Goal: Task Accomplishment & Management: Complete application form

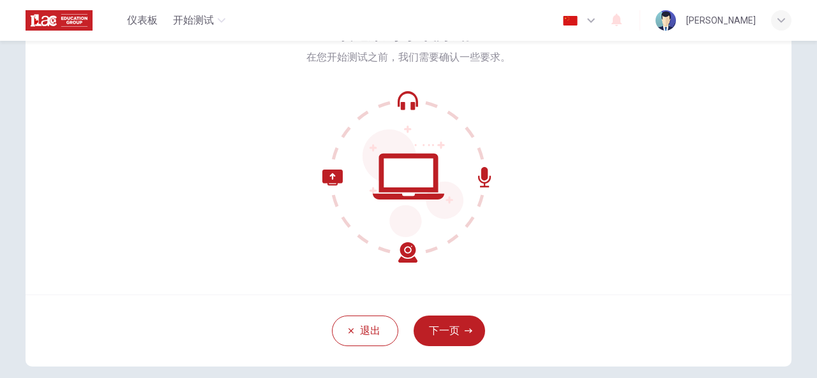
scroll to position [153, 0]
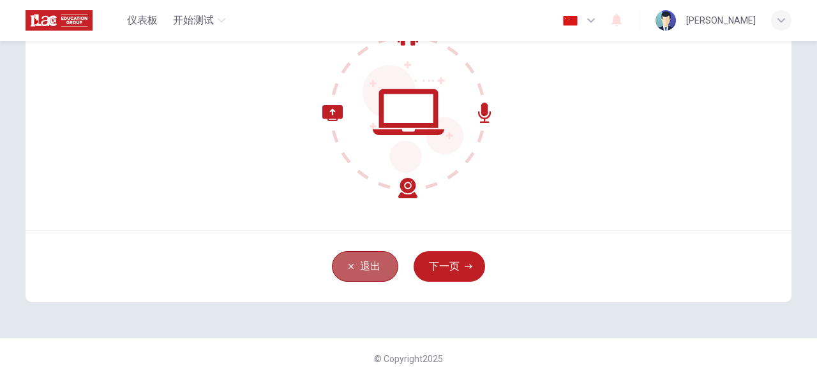
click at [368, 256] on button "退出" at bounding box center [365, 266] width 66 height 31
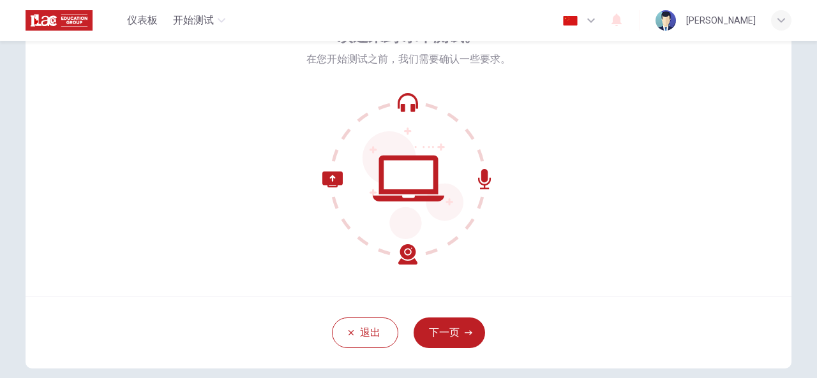
scroll to position [89, 0]
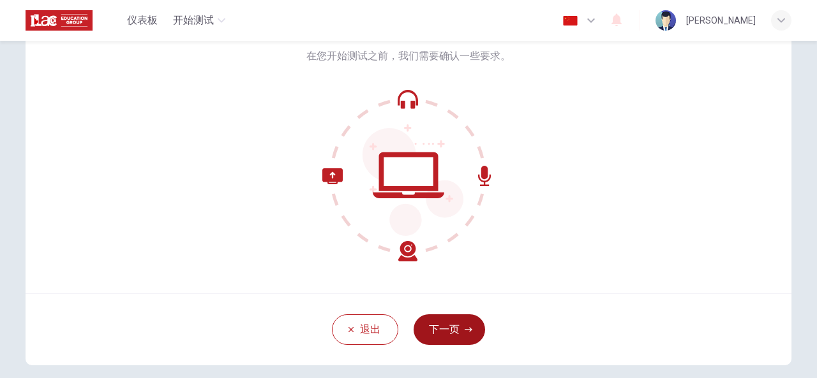
click at [472, 334] on button "下一页" at bounding box center [449, 330] width 71 height 31
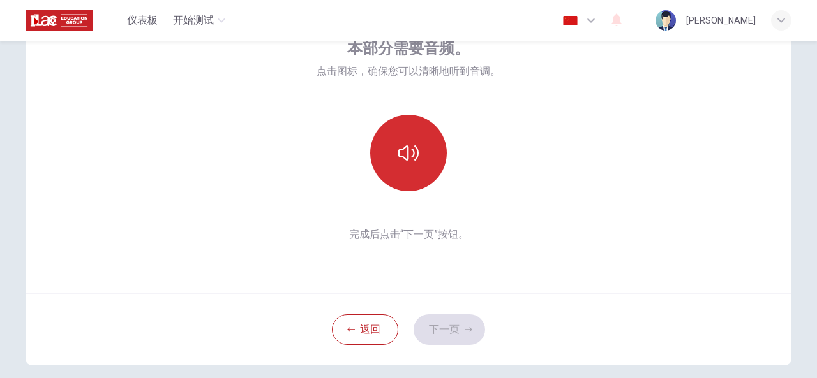
click at [414, 153] on icon "button" at bounding box center [408, 153] width 20 height 15
click at [449, 334] on button "下一页" at bounding box center [449, 330] width 71 height 31
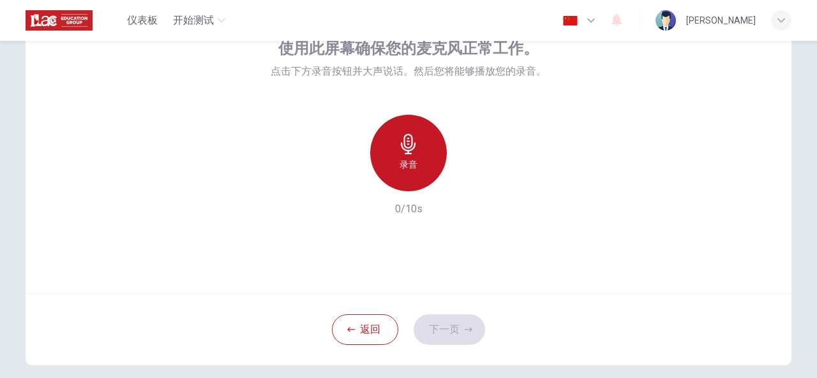
click at [412, 155] on div "录音" at bounding box center [408, 153] width 77 height 77
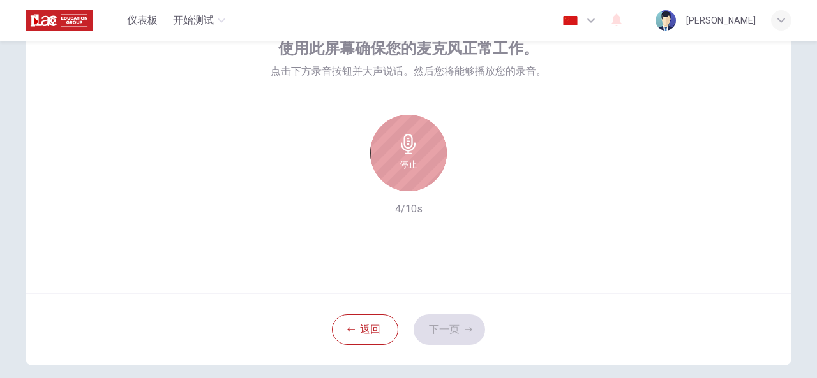
click at [402, 161] on h6 "停止" at bounding box center [409, 164] width 18 height 15
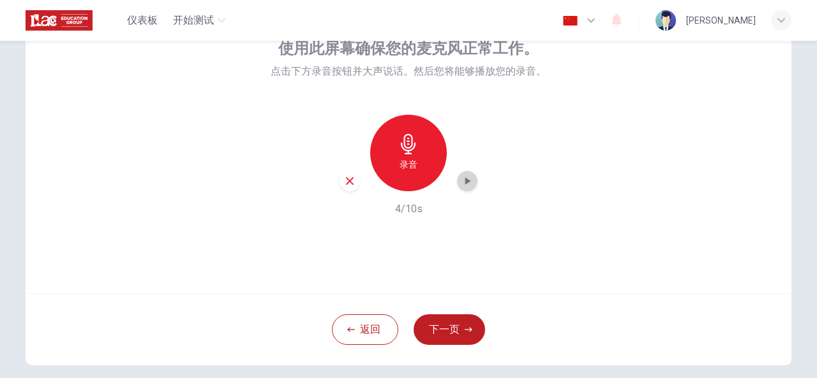
click at [465, 183] on icon "button" at bounding box center [468, 181] width 6 height 8
click at [449, 327] on button "下一页" at bounding box center [449, 330] width 71 height 31
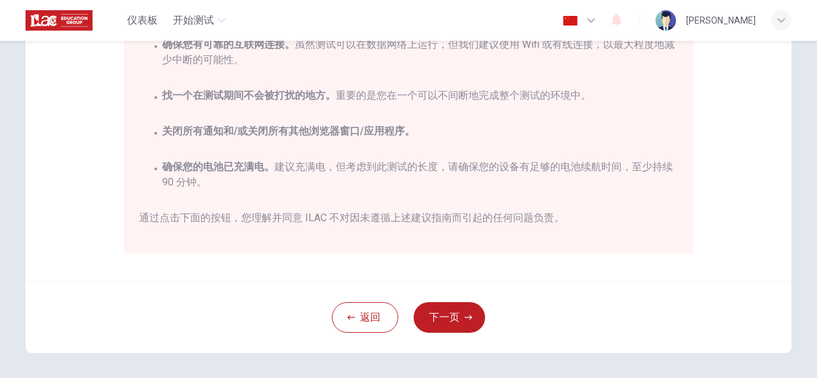
scroll to position [331, 0]
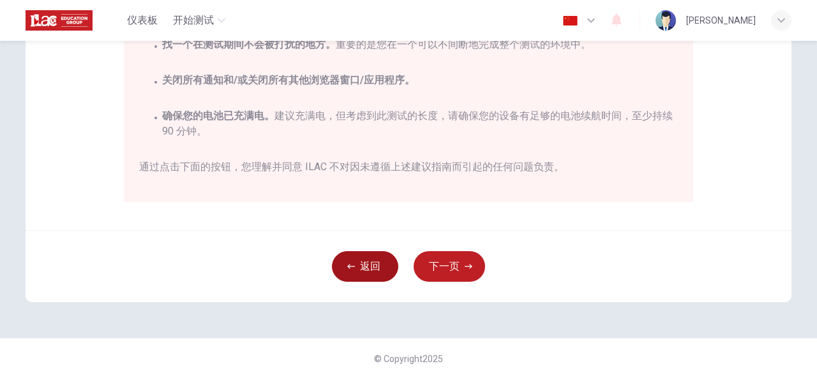
click at [365, 272] on button "返回" at bounding box center [365, 266] width 66 height 31
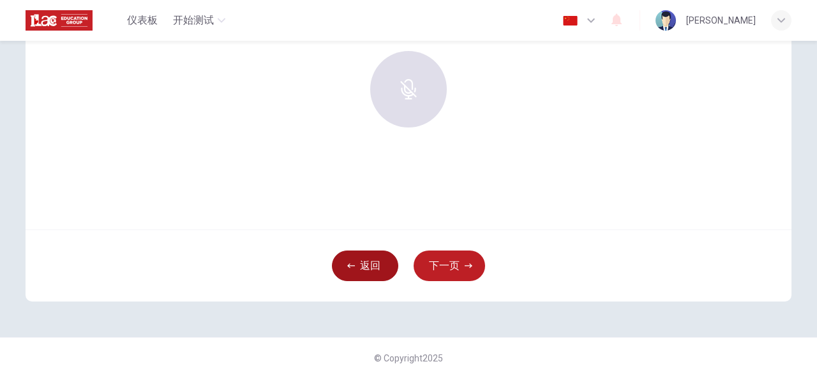
scroll to position [153, 0]
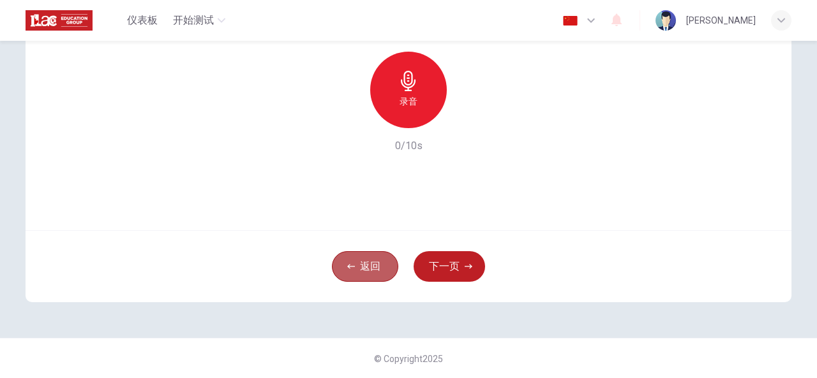
click at [365, 272] on button "返回" at bounding box center [365, 266] width 66 height 31
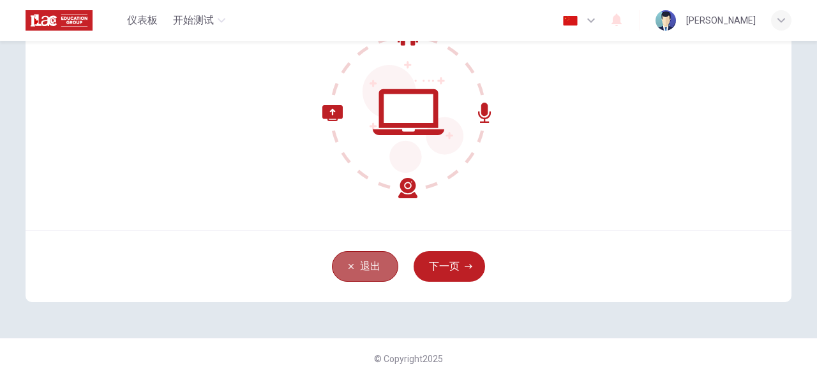
click at [365, 272] on button "退出" at bounding box center [365, 266] width 66 height 31
